Goal: Task Accomplishment & Management: Manage account settings

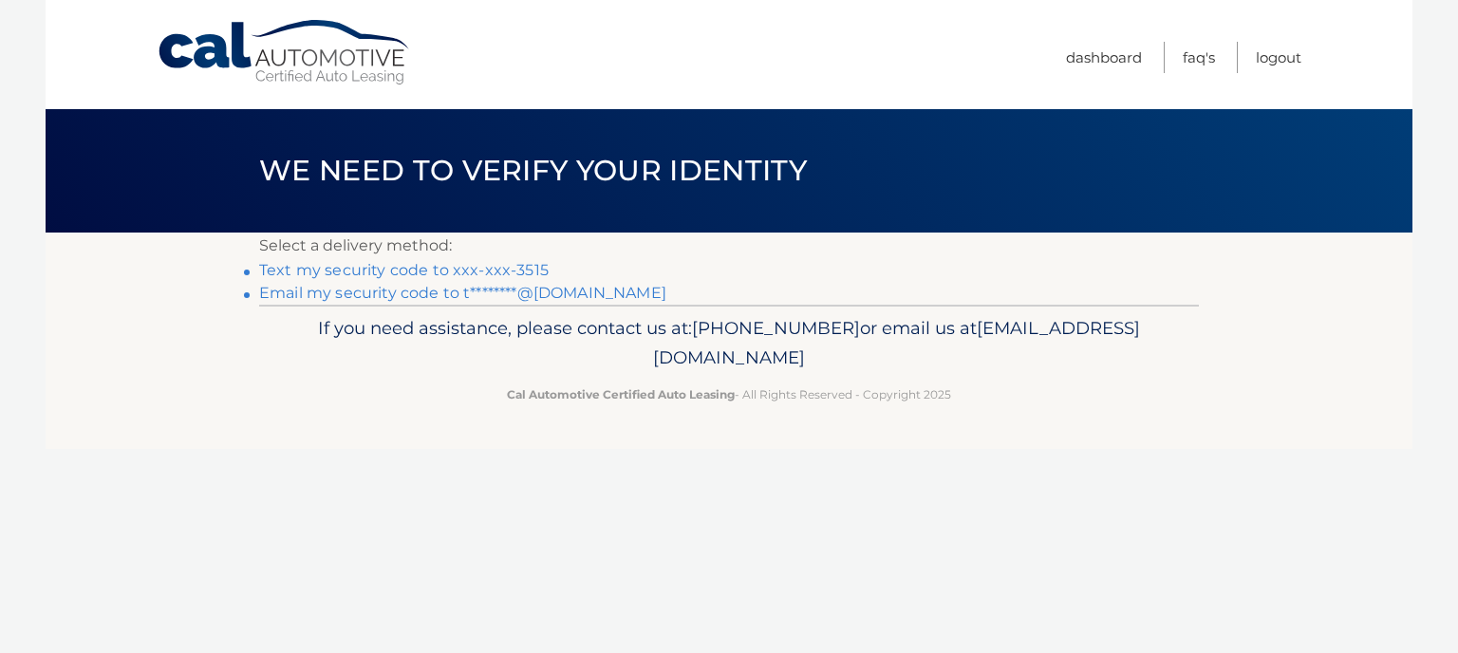
click at [361, 270] on link "Text my security code to xxx-xxx-3515" at bounding box center [403, 270] width 289 height 18
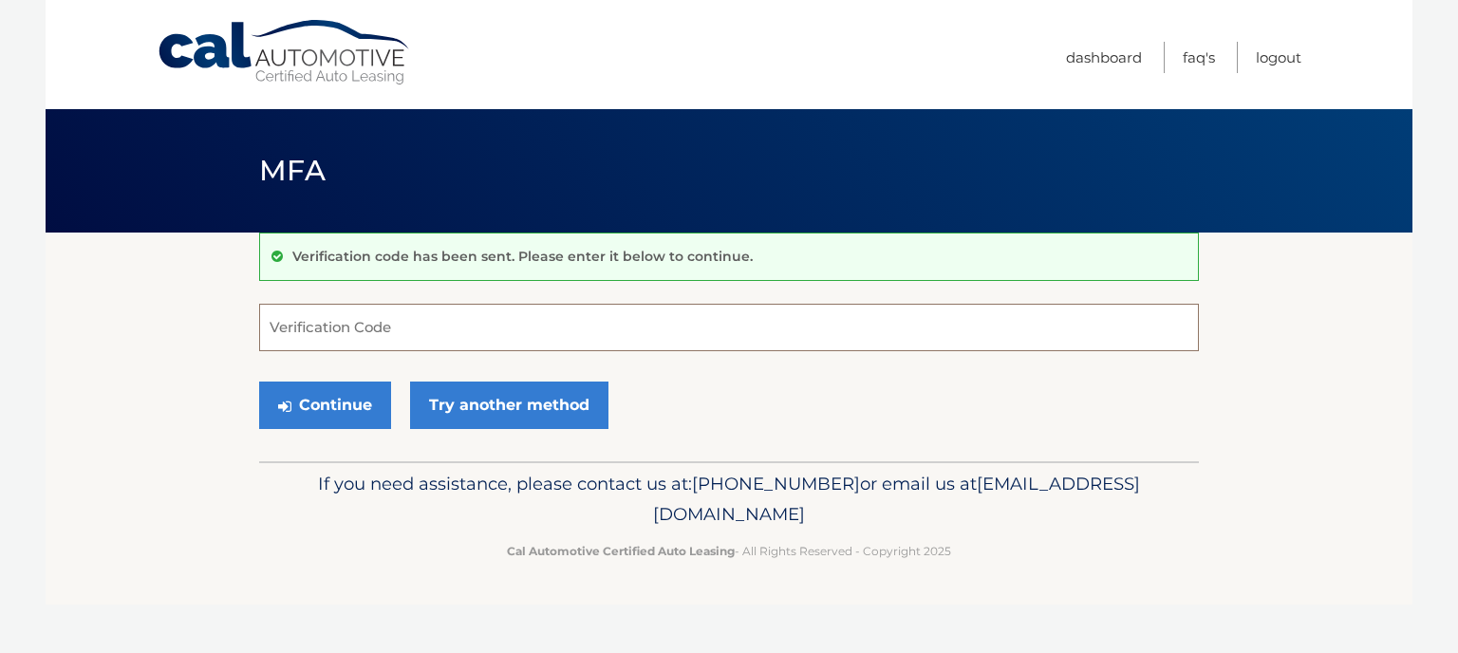
click at [346, 319] on input "Verification Code" at bounding box center [728, 327] width 939 height 47
type input "088398"
click at [338, 392] on button "Continue" at bounding box center [325, 404] width 132 height 47
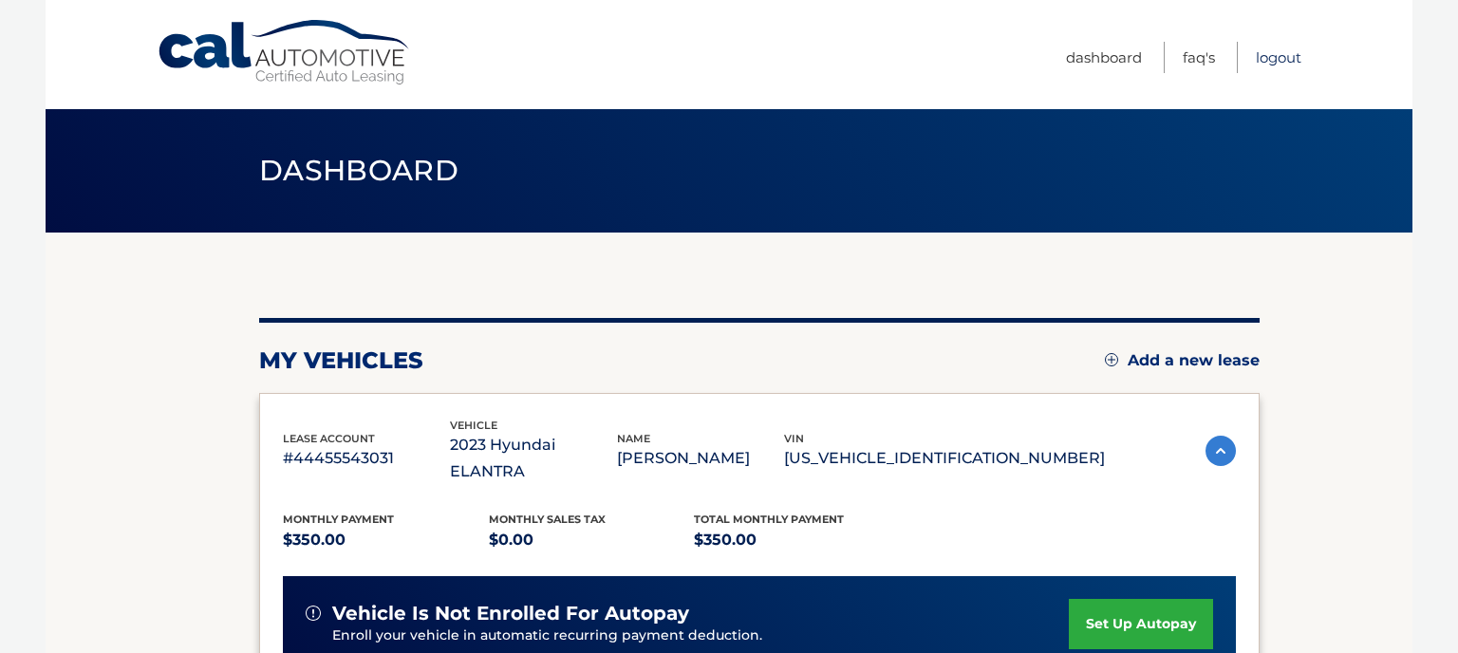
click at [1283, 55] on link "Logout" at bounding box center [1278, 57] width 46 height 31
